Goal: Information Seeking & Learning: Learn about a topic

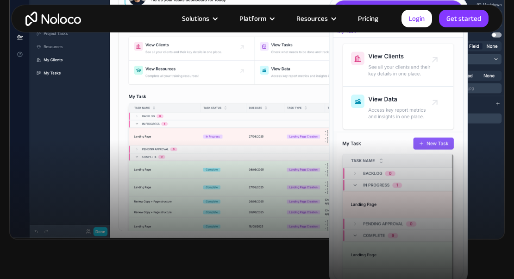
scroll to position [336, 0]
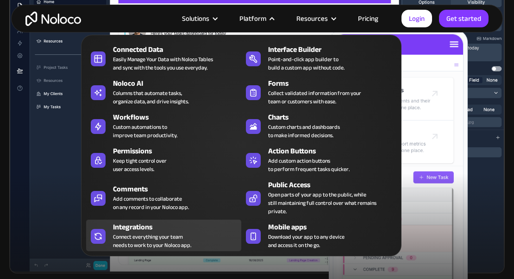
click at [143, 247] on div "Connect everything your team needs to work to your Noloco app." at bounding box center [152, 241] width 78 height 17
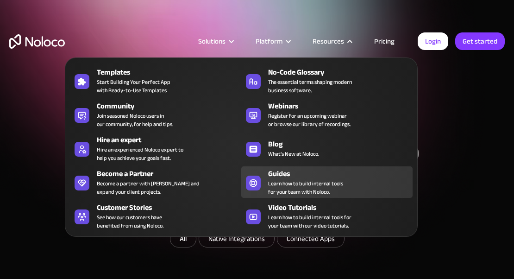
click at [309, 184] on span "Learn how to build internal tools for your team with Noloco." at bounding box center [305, 187] width 75 height 17
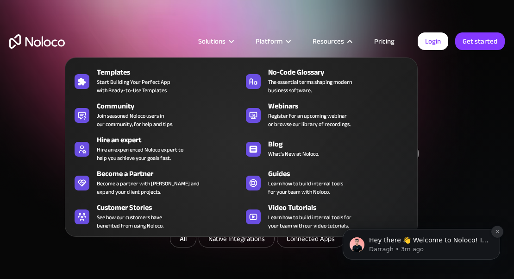
click at [495, 232] on icon "Dismiss notification" at bounding box center [497, 231] width 5 height 5
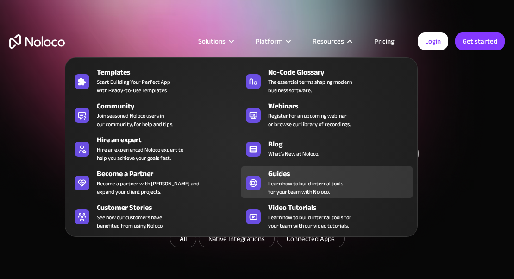
click at [335, 185] on span "Learn how to build internal tools for your team with Noloco." at bounding box center [305, 187] width 75 height 17
